Goal: Find specific page/section: Find specific page/section

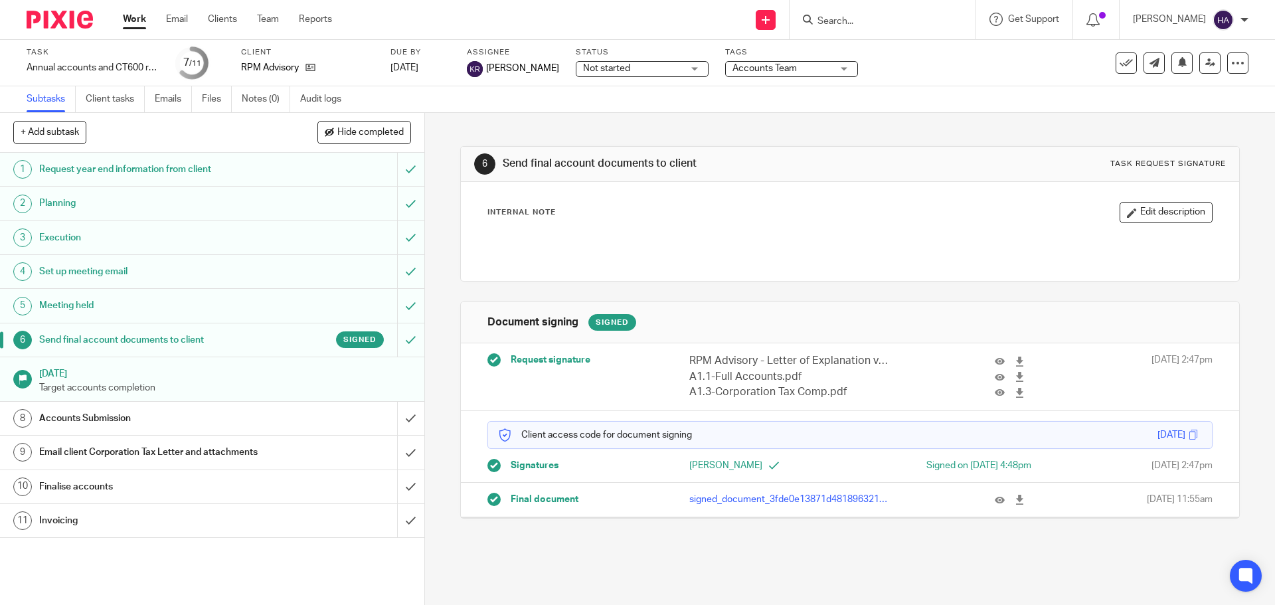
click at [843, 24] on input "Search" at bounding box center [876, 22] width 120 height 12
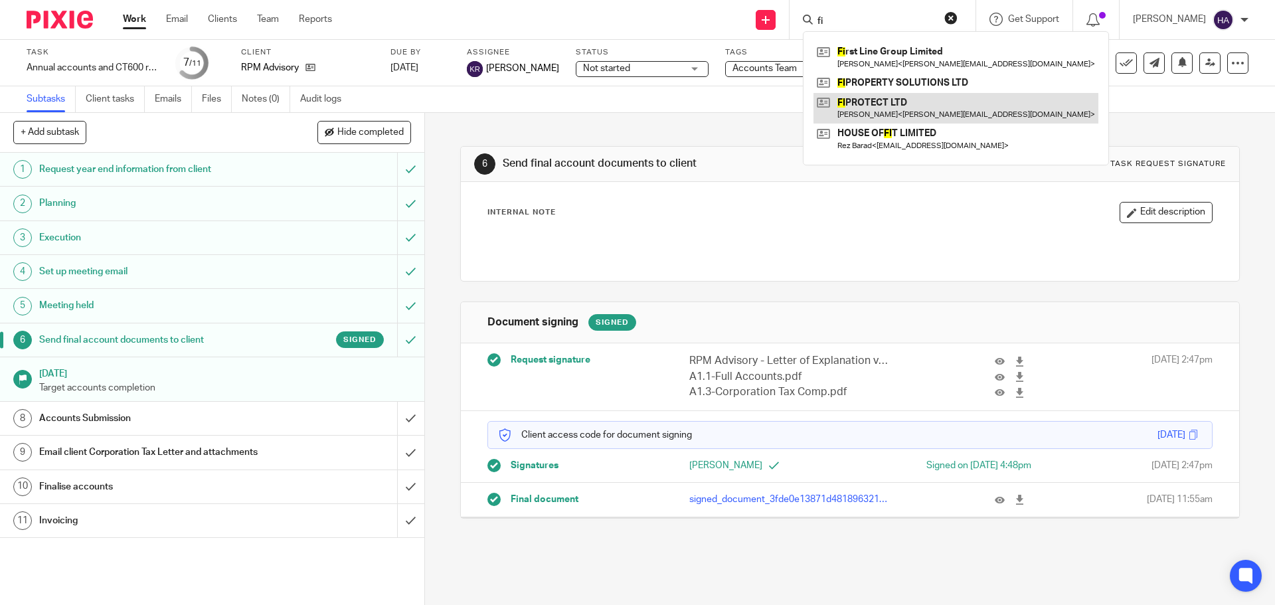
type input "fi"
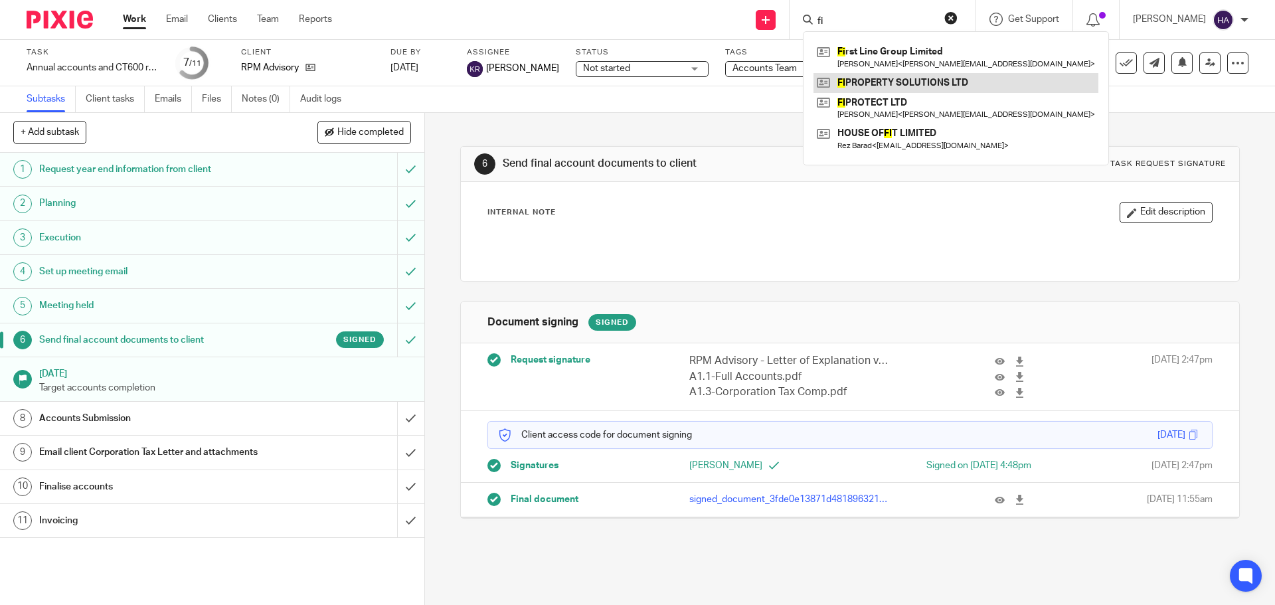
click at [880, 92] on div "Fi rst Line Group Limited Russell James Lythall < russell@flf.co.uk > FI PROPER…" at bounding box center [956, 98] width 306 height 134
click at [879, 89] on link at bounding box center [955, 83] width 285 height 20
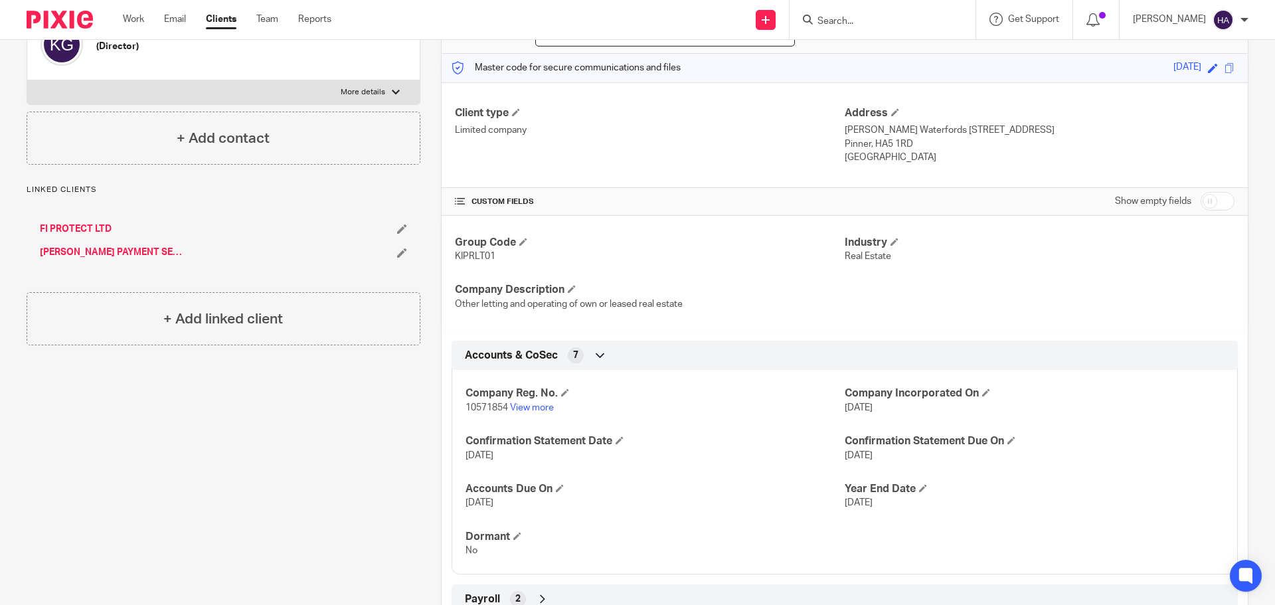
scroll to position [133, 0]
